Goal: Transaction & Acquisition: Purchase product/service

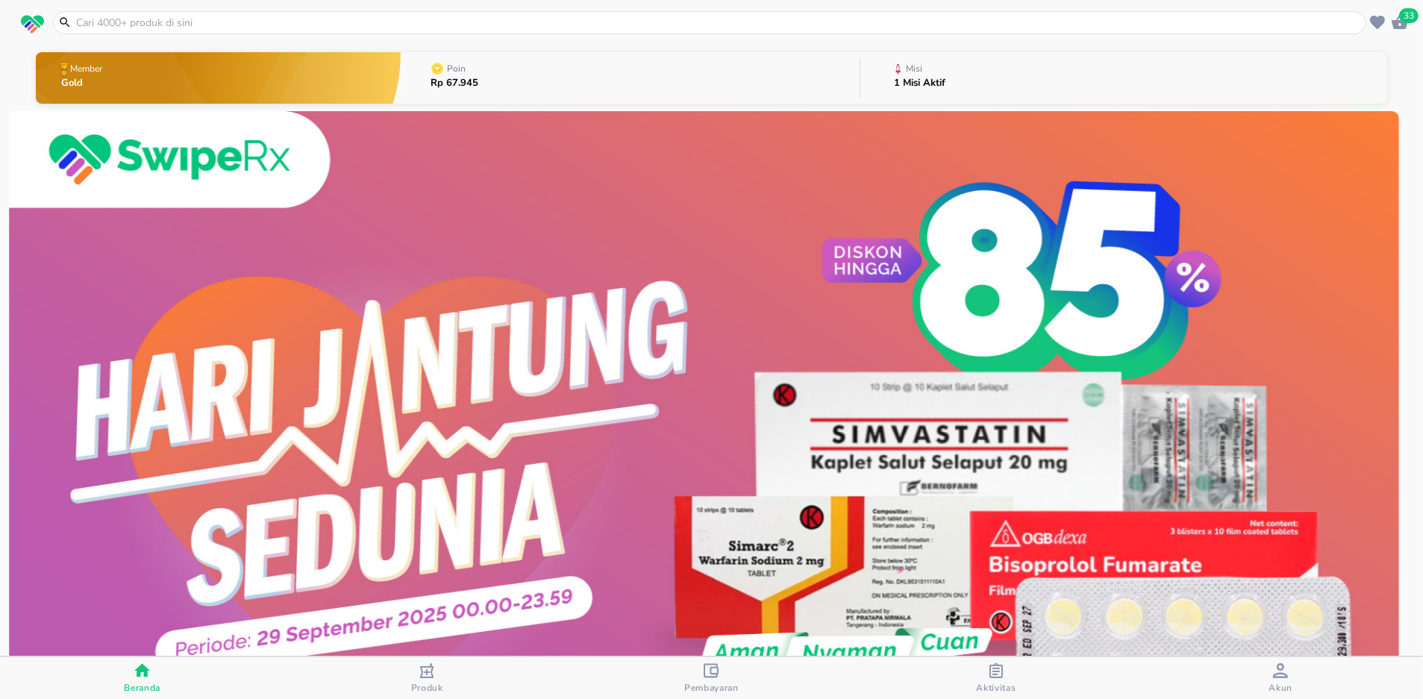
click at [1403, 13] on span "33" at bounding box center [1408, 15] width 19 height 15
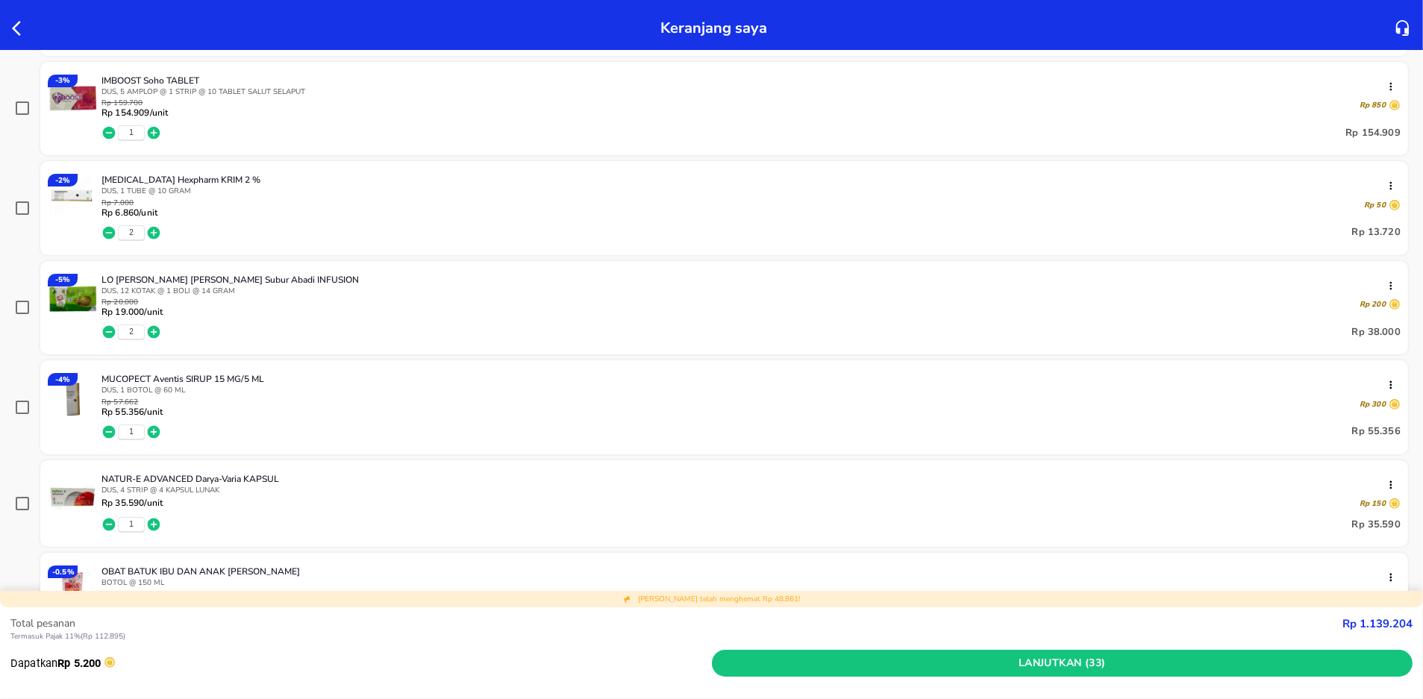
scroll to position [1592, 0]
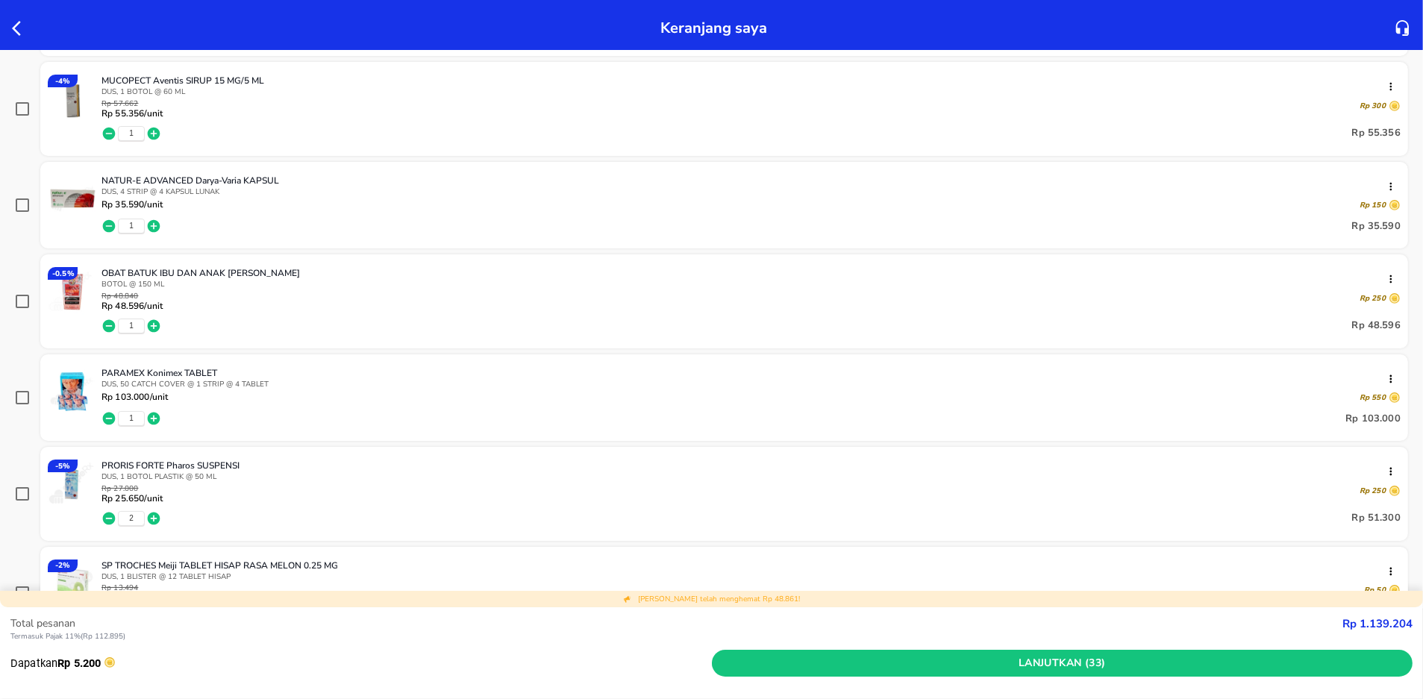
click at [15, 22] on icon "button" at bounding box center [21, 28] width 18 height 18
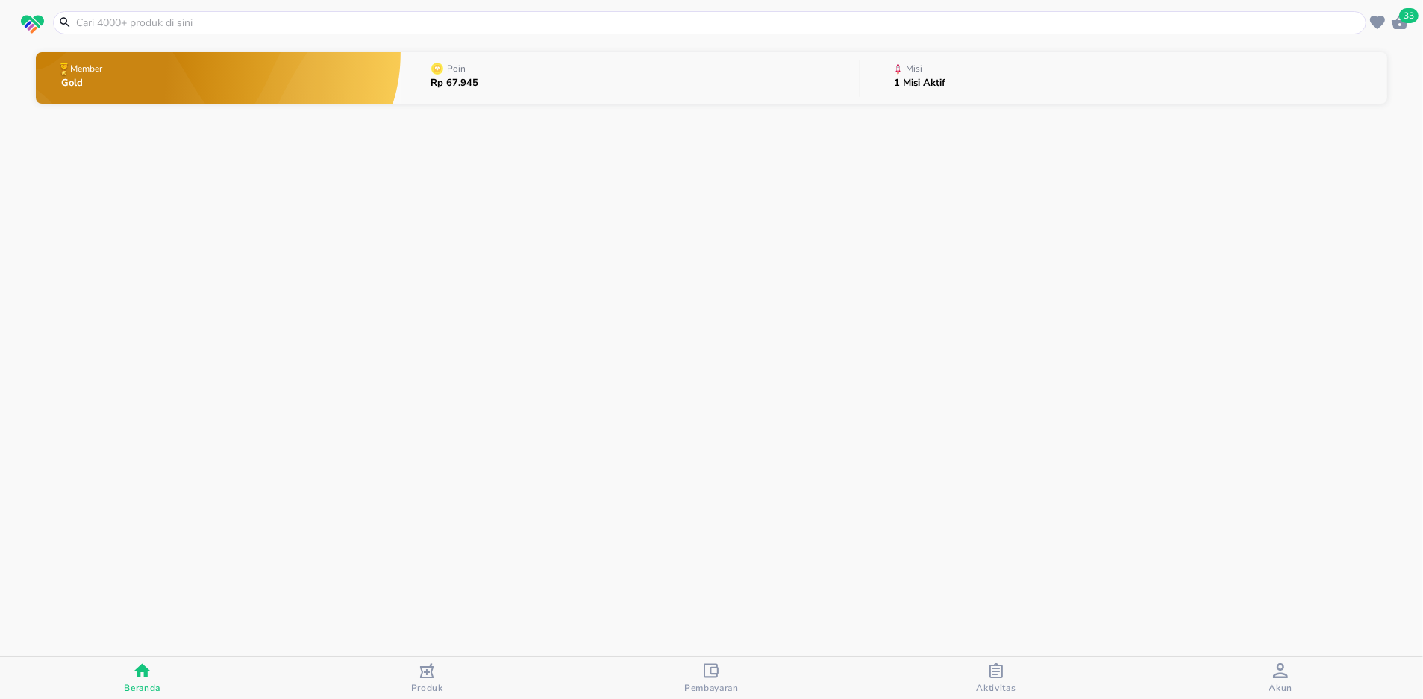
click at [169, 24] on input "text" at bounding box center [719, 23] width 1288 height 16
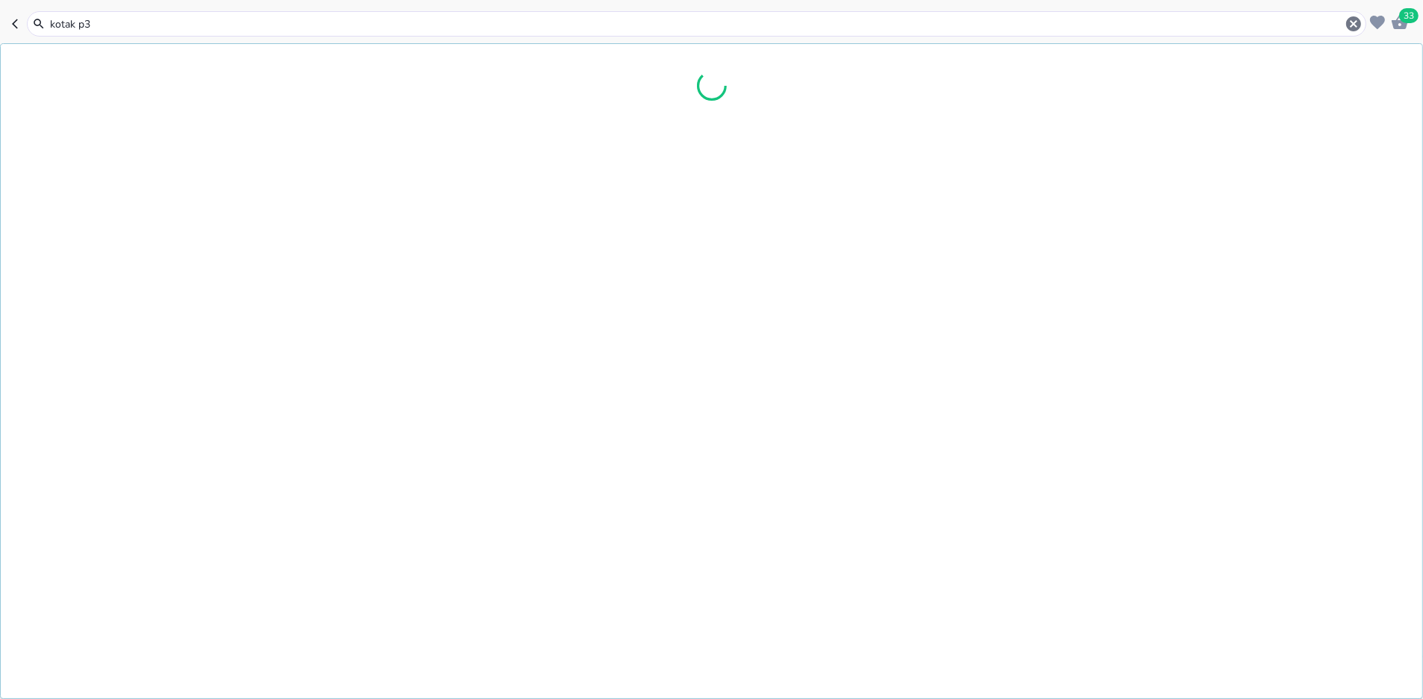
type input "kotak p3k"
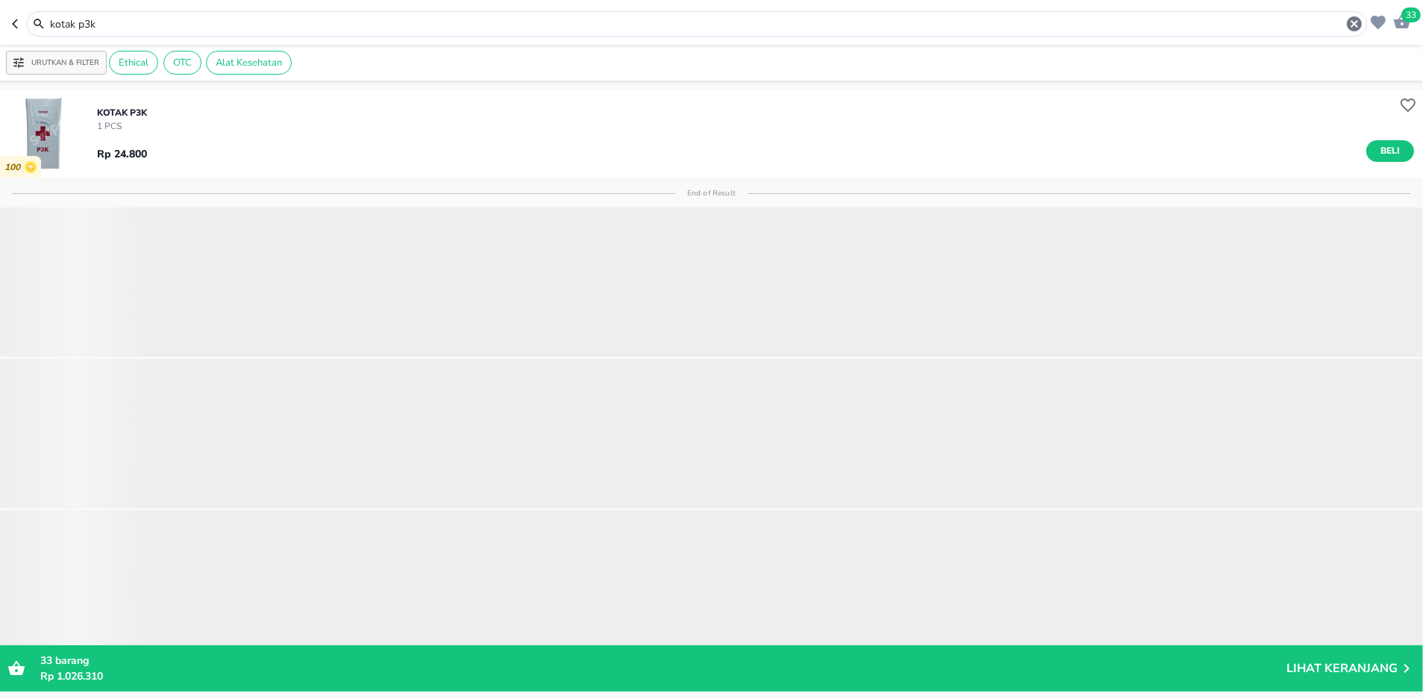
click at [40, 122] on img "button" at bounding box center [43, 133] width 87 height 87
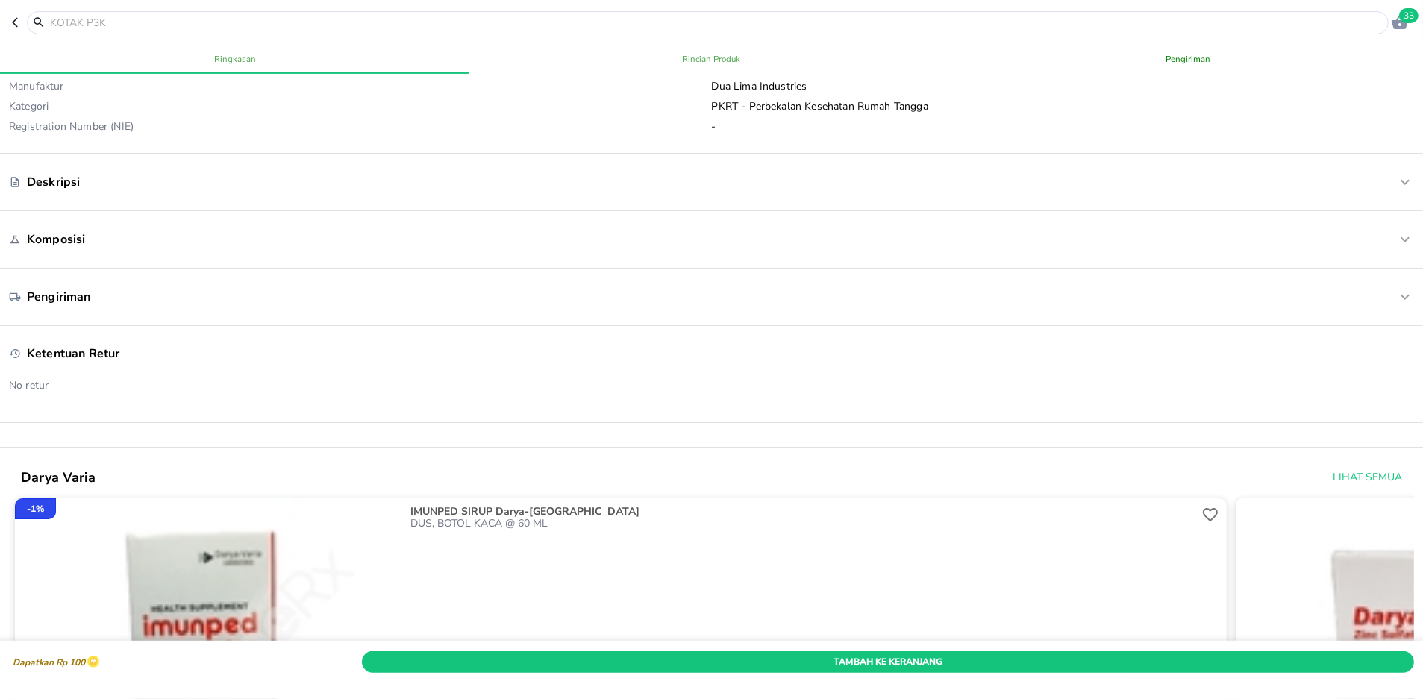
scroll to position [398, 0]
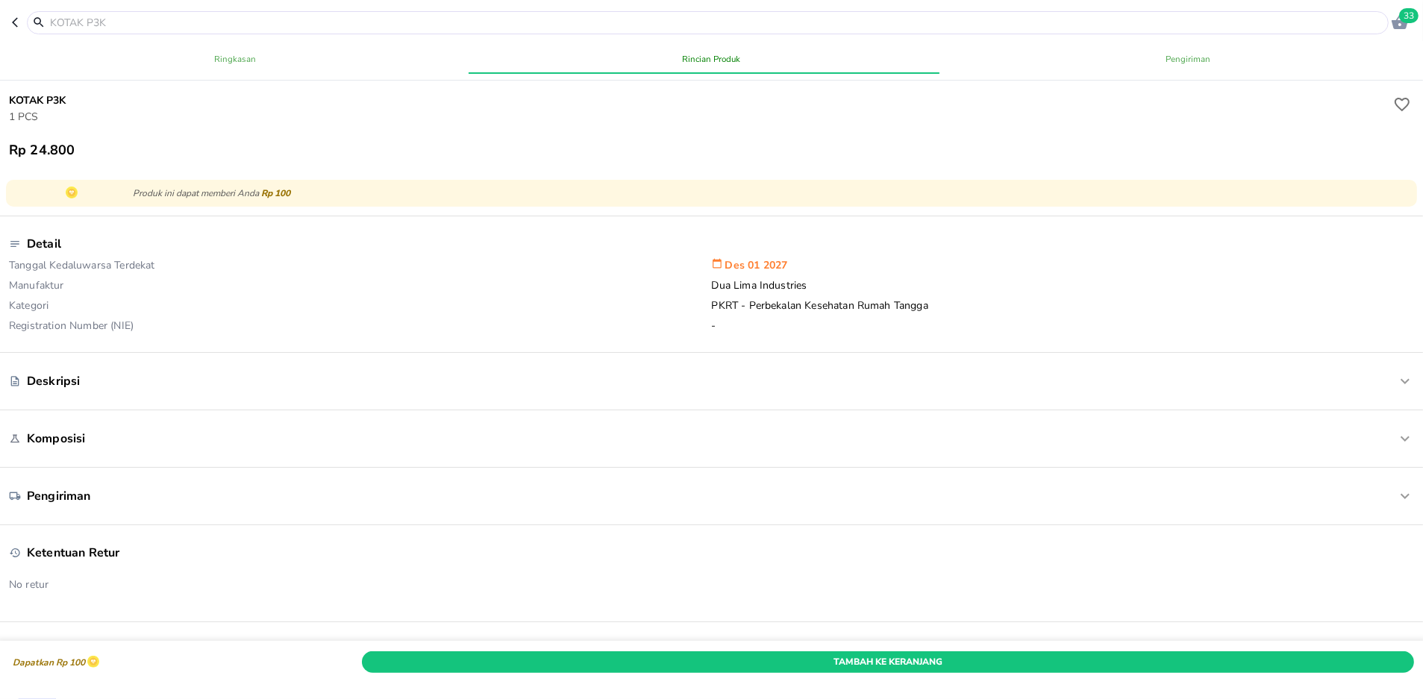
click at [64, 380] on p "Deskripsi" at bounding box center [53, 381] width 53 height 16
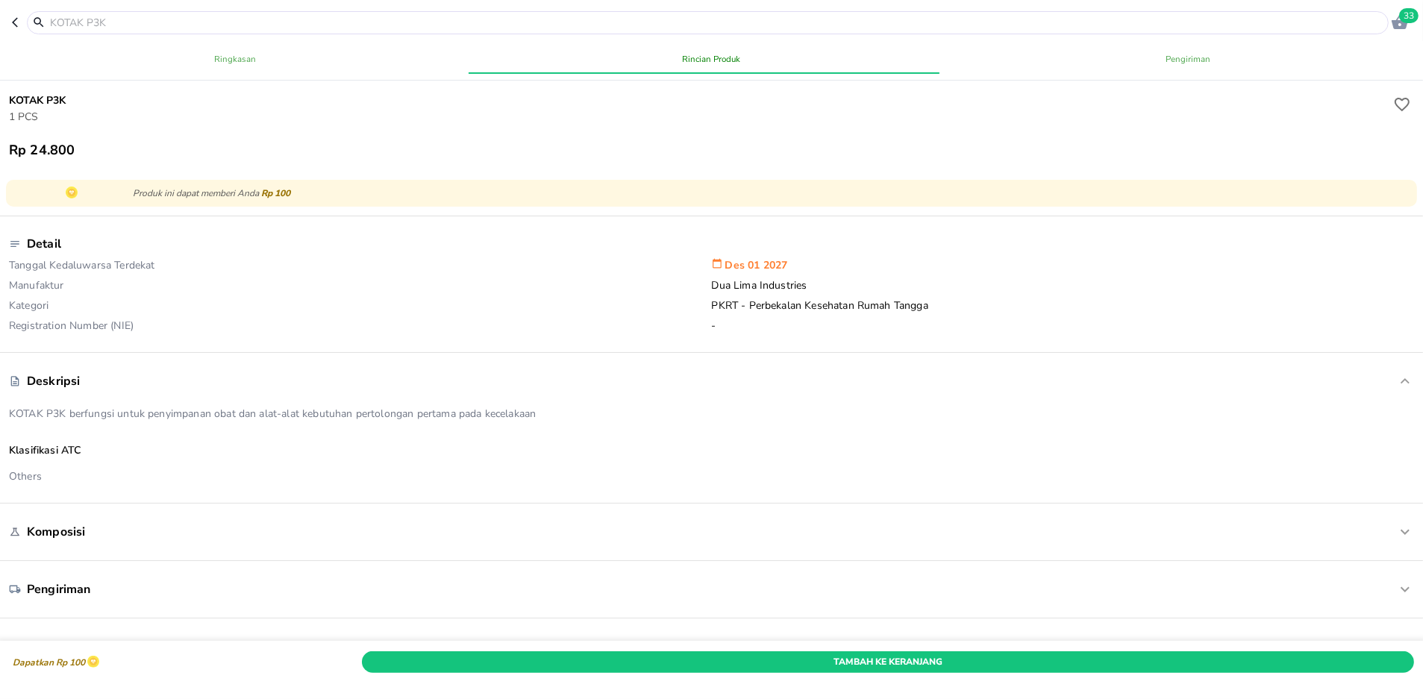
click at [66, 536] on p "Komposisi" at bounding box center [56, 532] width 58 height 16
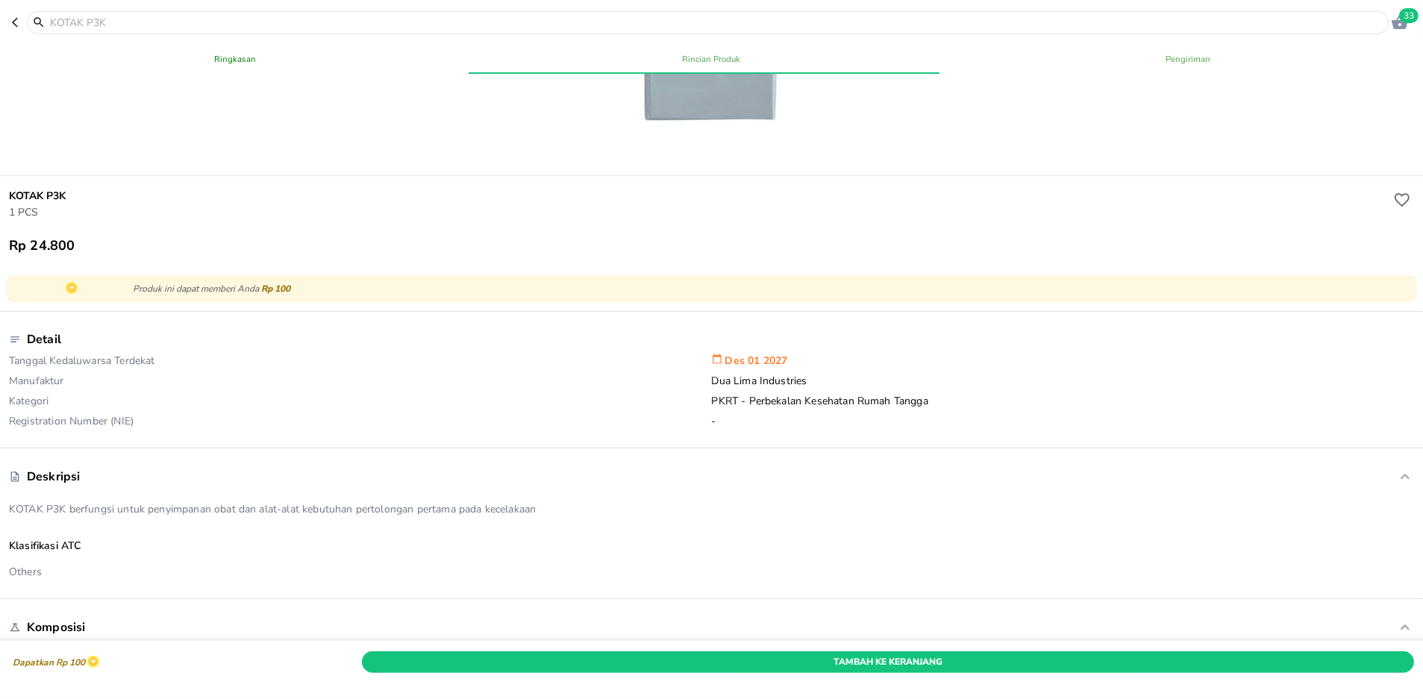
scroll to position [198, 0]
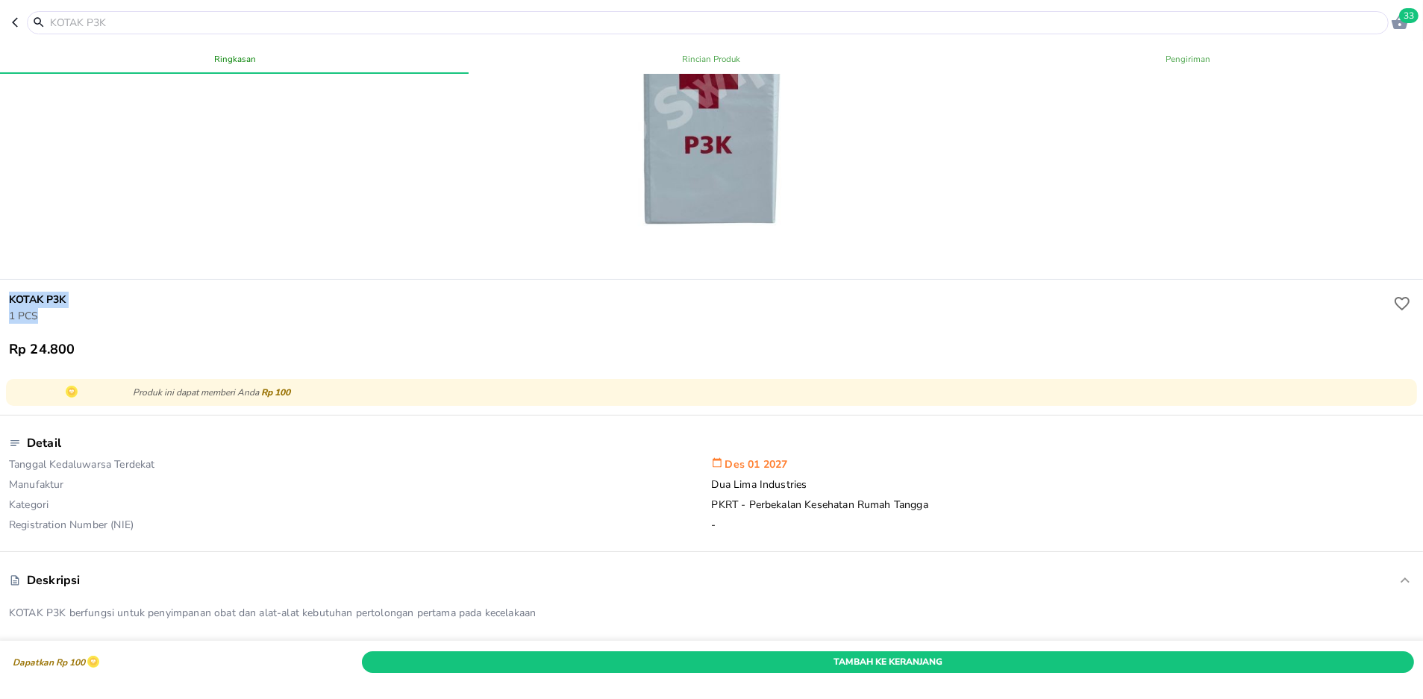
drag, startPoint x: 4, startPoint y: 299, endPoint x: 89, endPoint y: 317, distance: 86.9
click at [89, 317] on div "KOTAK P3K 1 PCS Rp 24.800" at bounding box center [711, 325] width 1429 height 90
copy div "KOTAK P3K 1 PCS"
